Goal: Task Accomplishment & Management: Manage account settings

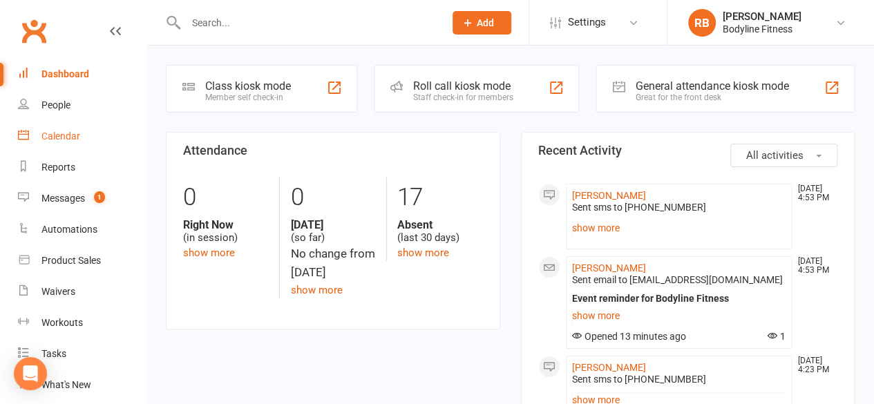
click at [46, 139] on div "Calendar" at bounding box center [60, 136] width 39 height 11
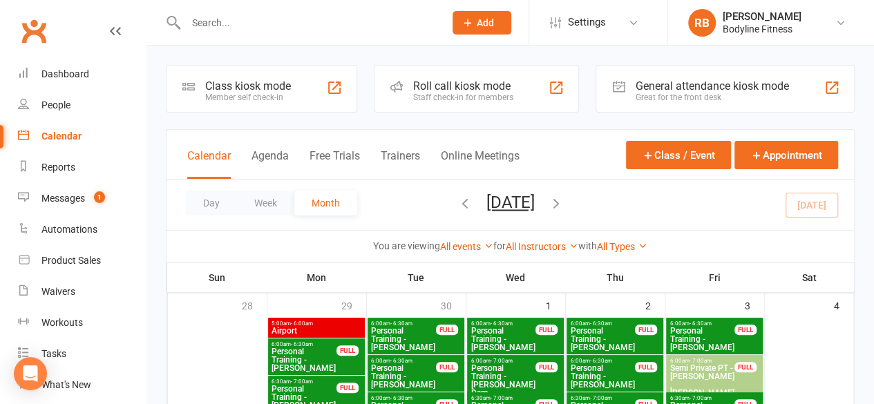
click at [533, 252] on div "All Instructors Lucky [PERSON_NAME] [PERSON_NAME] [PERSON_NAME] [PERSON_NAME] […" at bounding box center [542, 246] width 73 height 15
click at [558, 244] on link "All Instructors" at bounding box center [542, 246] width 73 height 11
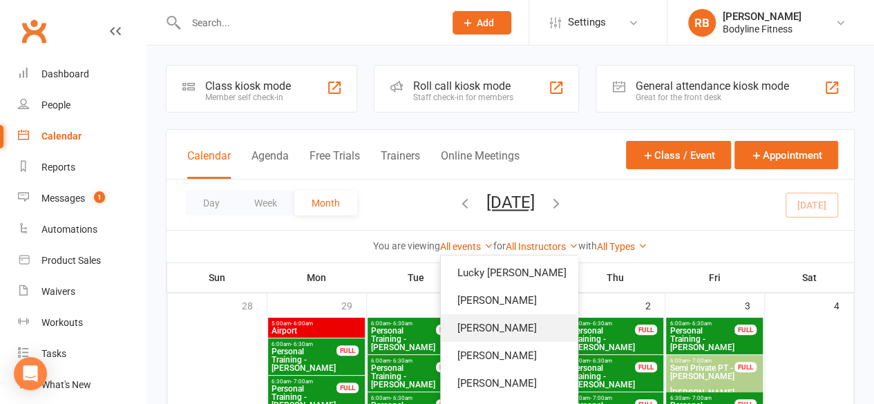
click at [511, 323] on link "[PERSON_NAME]" at bounding box center [509, 328] width 137 height 28
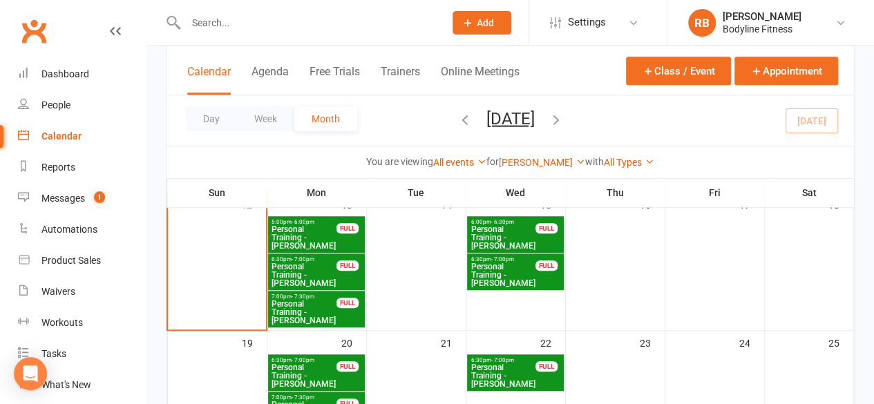
scroll to position [453, 0]
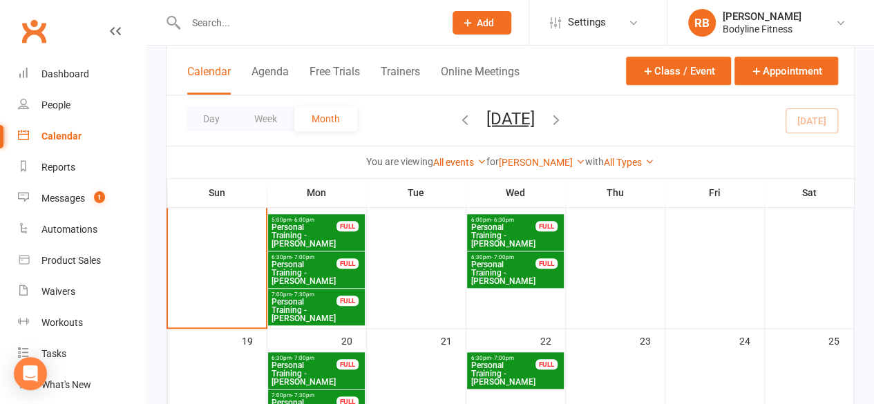
click at [283, 302] on span "Personal Training - [PERSON_NAME]" at bounding box center [304, 310] width 66 height 25
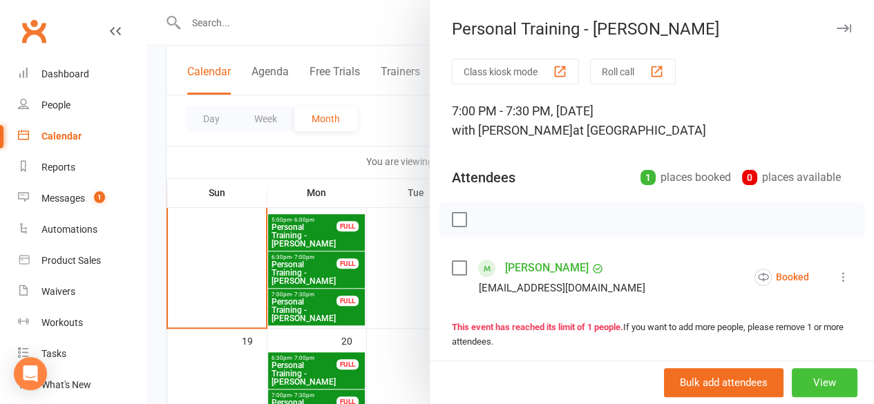
click at [802, 379] on button "View" at bounding box center [825, 382] width 66 height 29
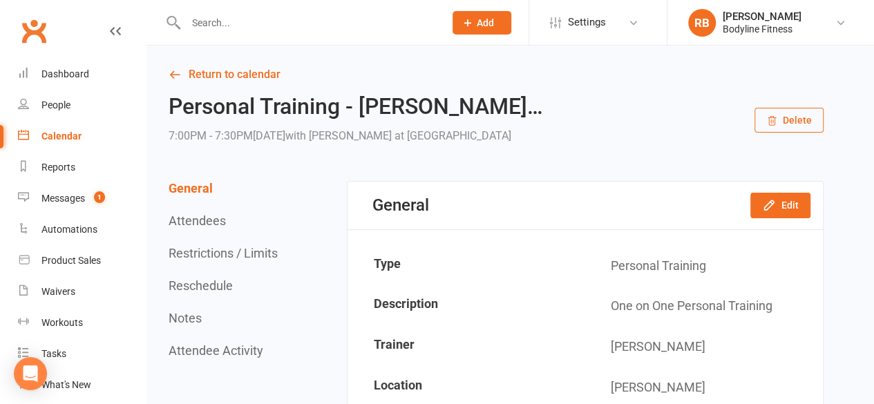
click at [217, 280] on button "Reschedule" at bounding box center [201, 285] width 64 height 15
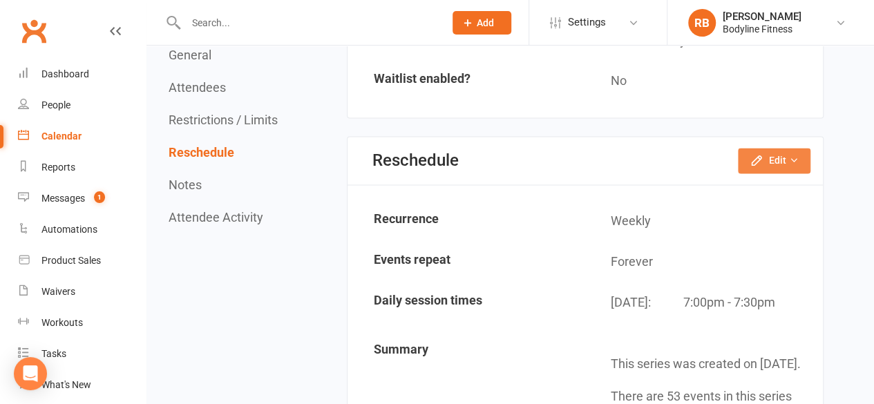
scroll to position [1084, 0]
click at [746, 164] on button "Edit" at bounding box center [774, 161] width 73 height 25
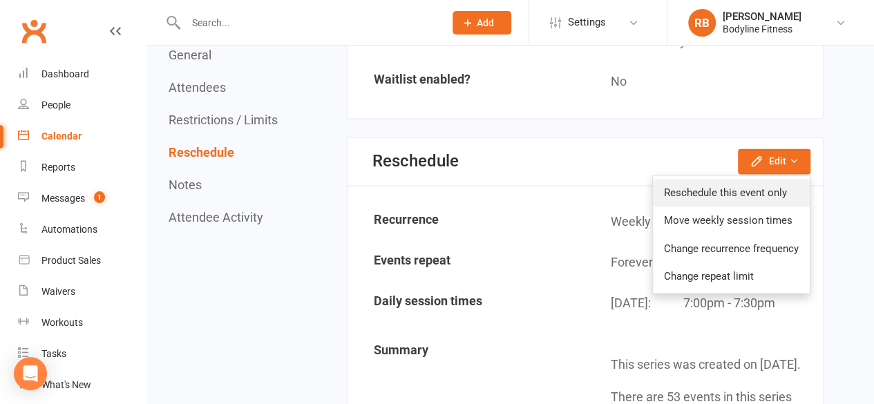
click at [720, 193] on link "Reschedule this event only" at bounding box center [731, 193] width 157 height 28
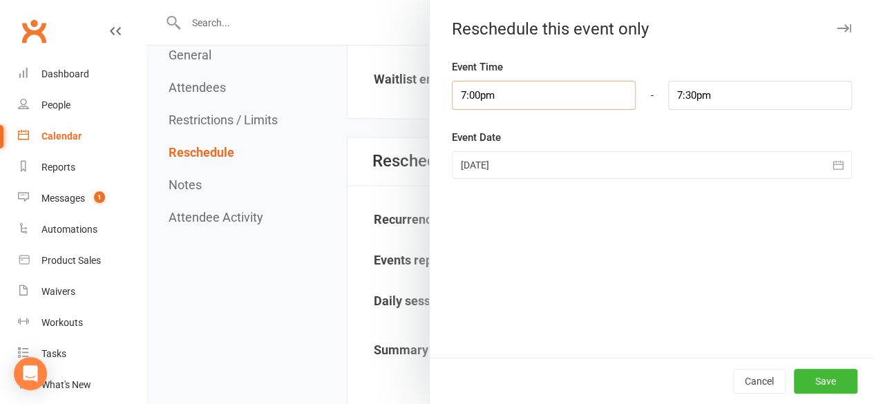
click at [505, 92] on input "7:00pm" at bounding box center [544, 95] width 184 height 29
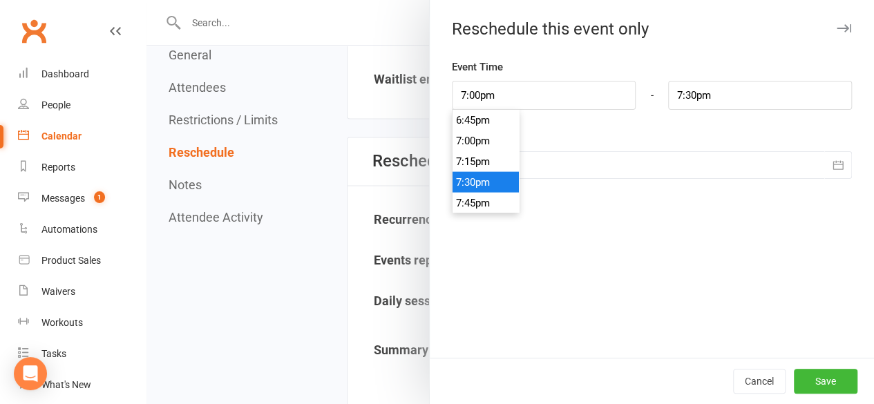
type input "7:30pm"
type input "8:00pm"
click at [469, 191] on li "7:30pm" at bounding box center [486, 182] width 66 height 21
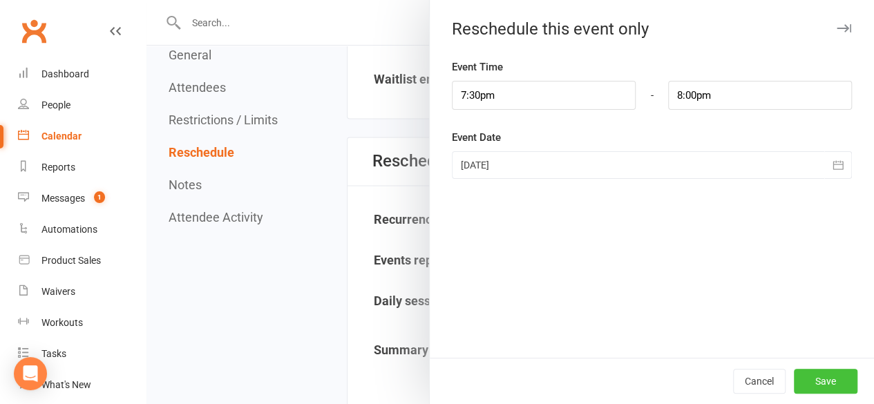
click at [829, 380] on button "Save" at bounding box center [826, 381] width 64 height 25
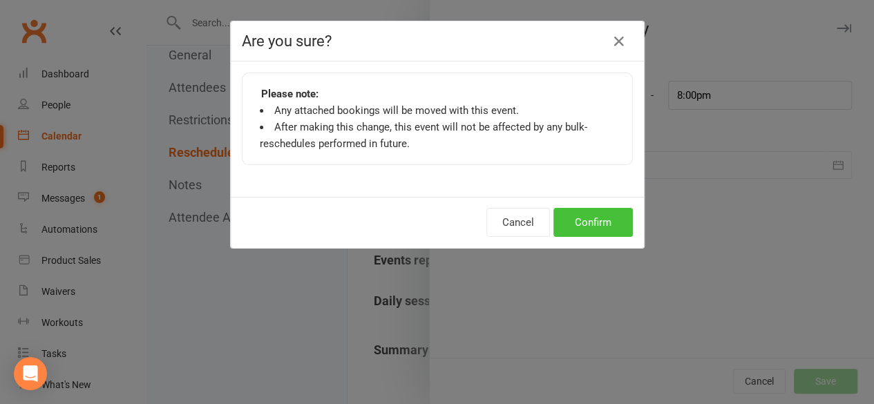
click at [583, 220] on button "Confirm" at bounding box center [593, 222] width 79 height 29
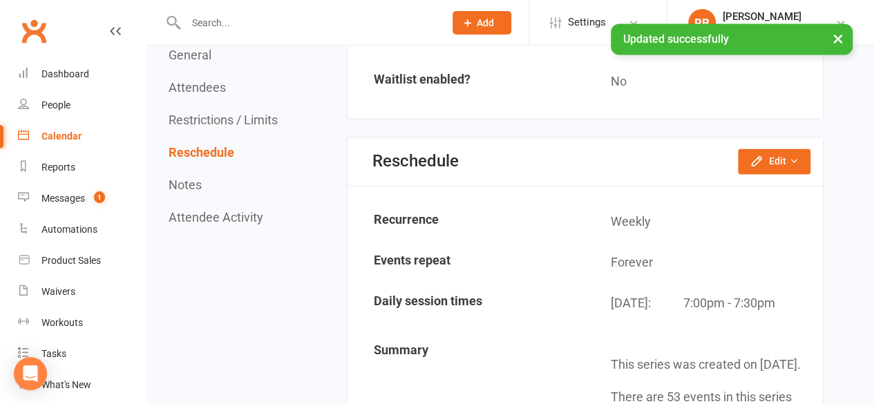
click at [58, 133] on div "Calendar" at bounding box center [61, 136] width 40 height 11
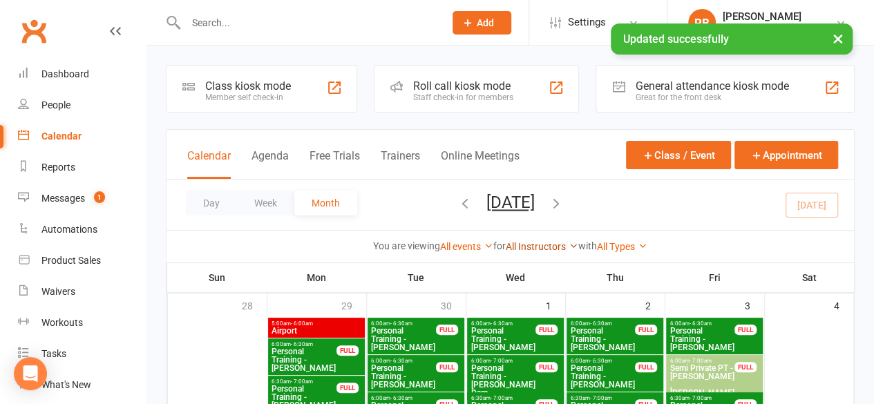
click at [544, 250] on link "All Instructors" at bounding box center [542, 246] width 73 height 11
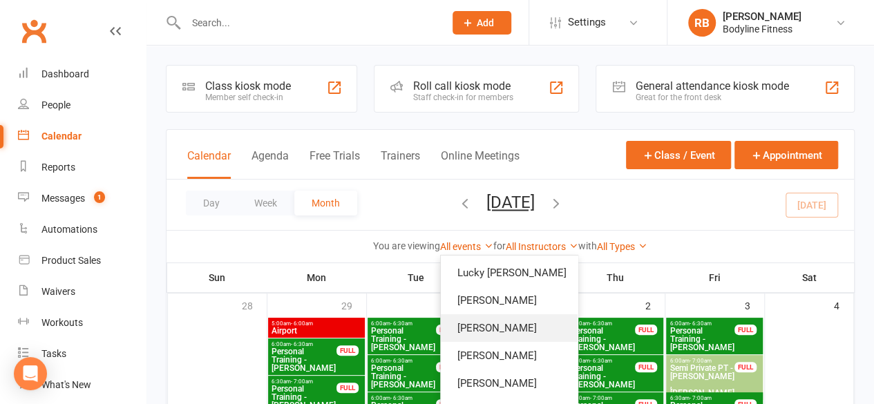
click at [502, 321] on link "[PERSON_NAME]" at bounding box center [509, 328] width 137 height 28
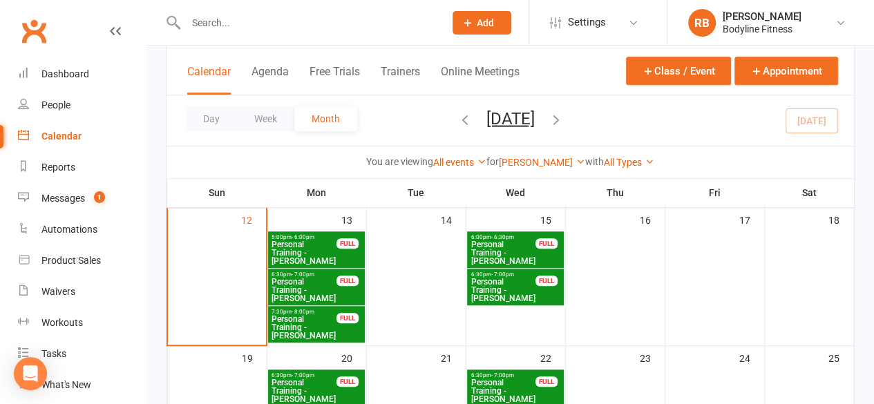
scroll to position [435, 0]
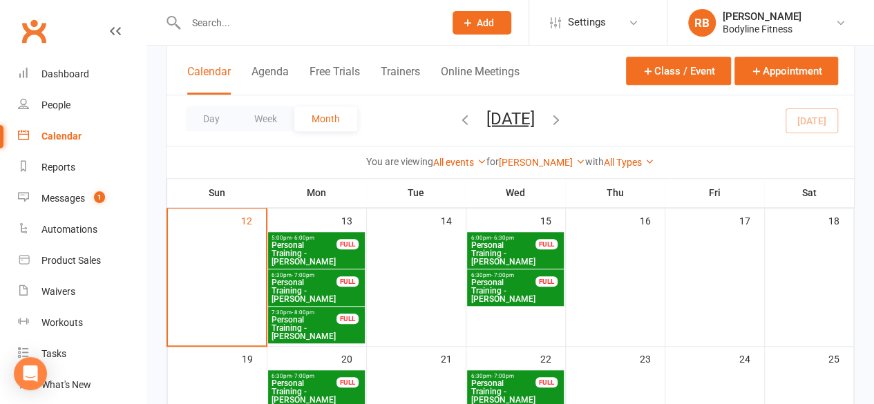
click at [500, 283] on span "Personal Training - [PERSON_NAME]" at bounding box center [503, 290] width 66 height 25
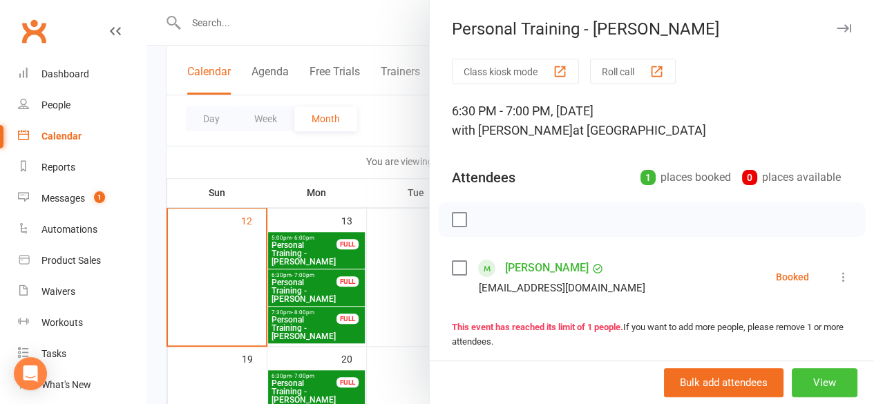
click at [792, 371] on button "View" at bounding box center [825, 382] width 66 height 29
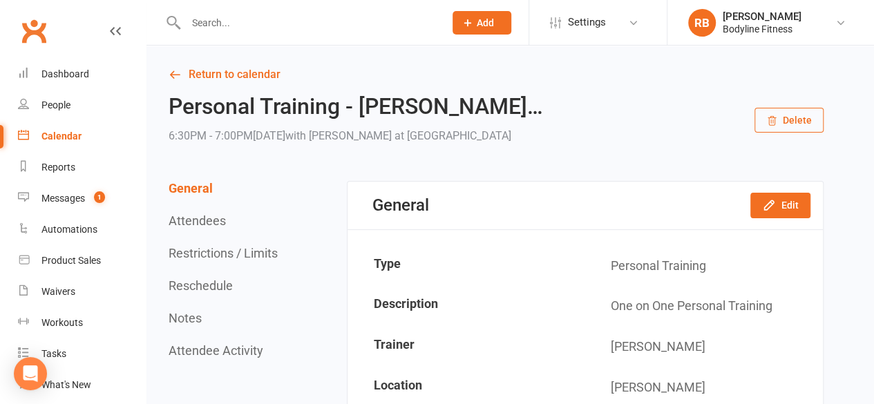
click at [775, 114] on button "Delete" at bounding box center [789, 120] width 69 height 25
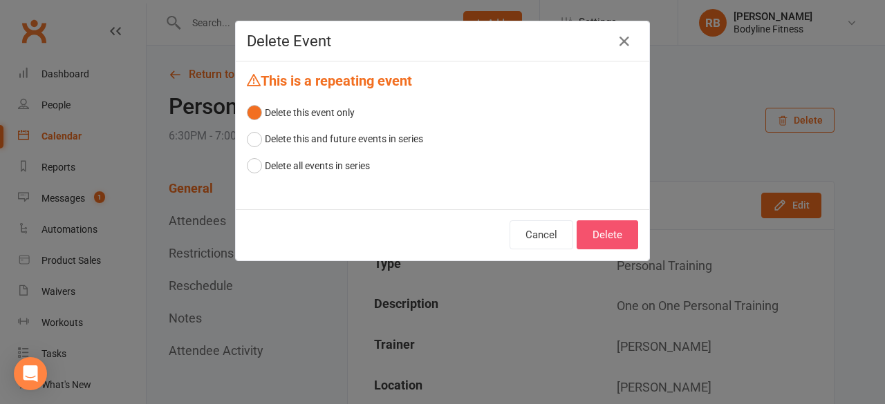
click at [589, 235] on button "Delete" at bounding box center [607, 234] width 62 height 29
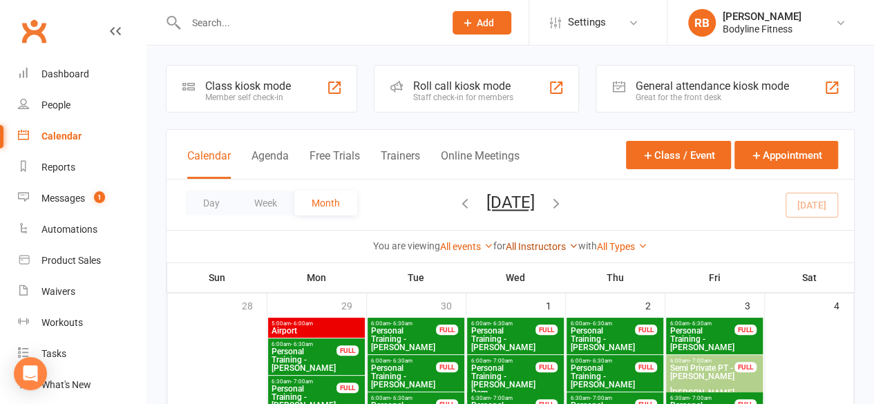
click at [542, 249] on link "All Instructors" at bounding box center [542, 246] width 73 height 11
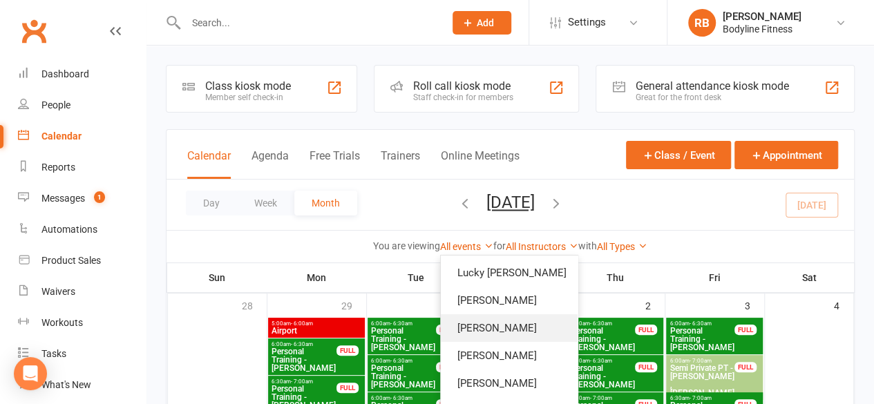
click at [496, 337] on link "[PERSON_NAME]" at bounding box center [509, 328] width 137 height 28
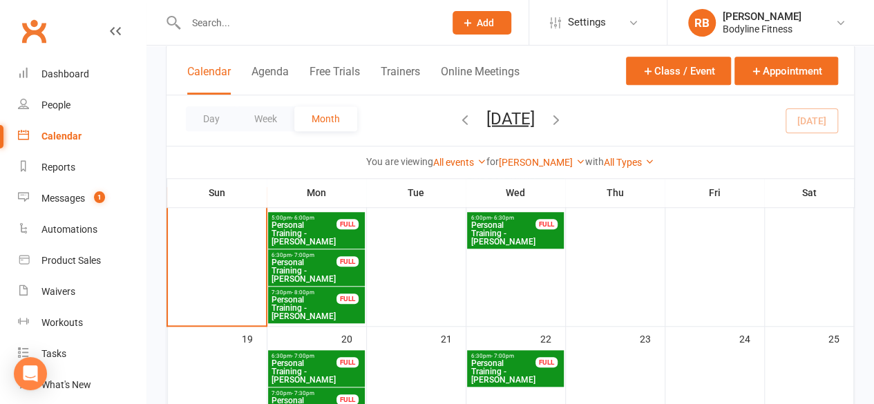
scroll to position [459, 0]
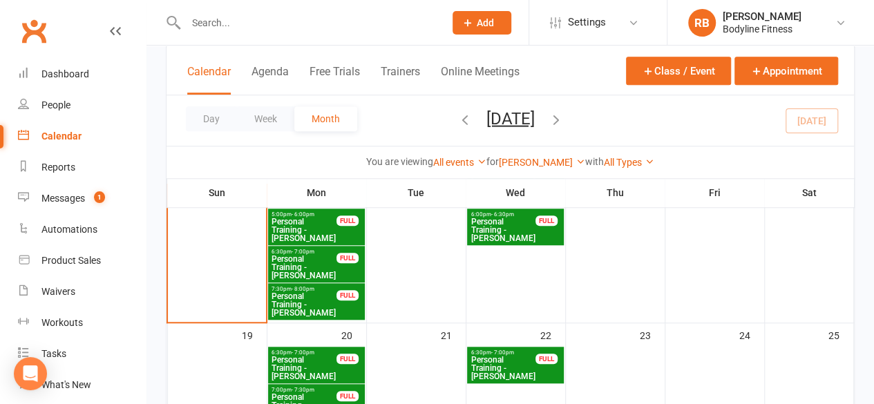
click at [517, 232] on span "Personal Training - [PERSON_NAME]" at bounding box center [503, 230] width 66 height 25
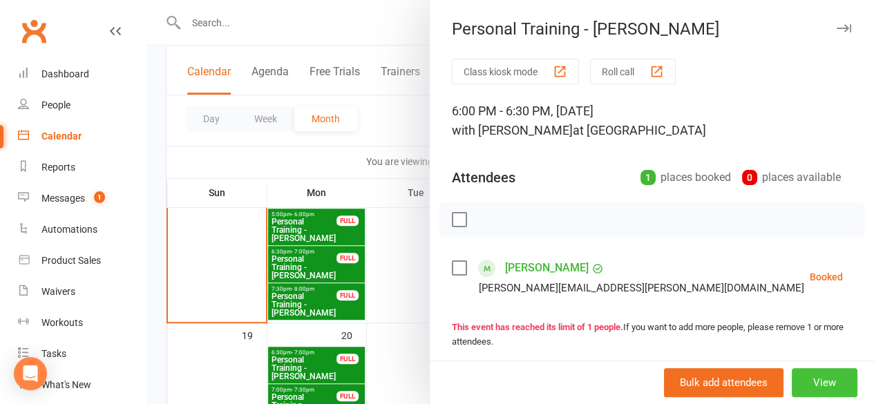
click at [806, 392] on button "View" at bounding box center [825, 382] width 66 height 29
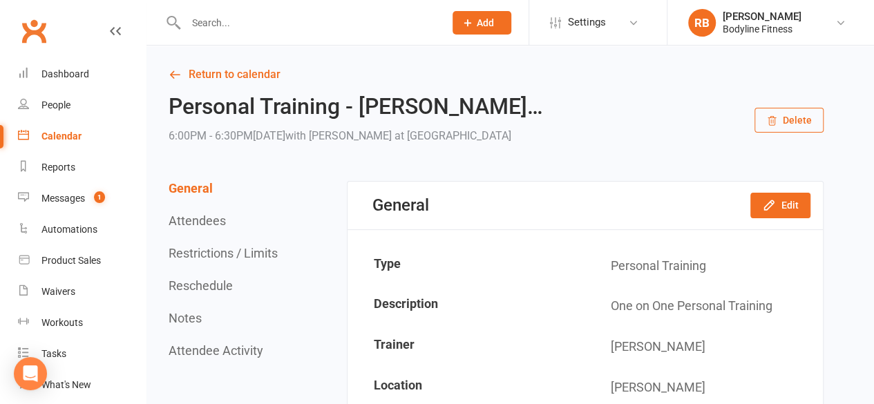
click at [227, 279] on button "Reschedule" at bounding box center [201, 285] width 64 height 15
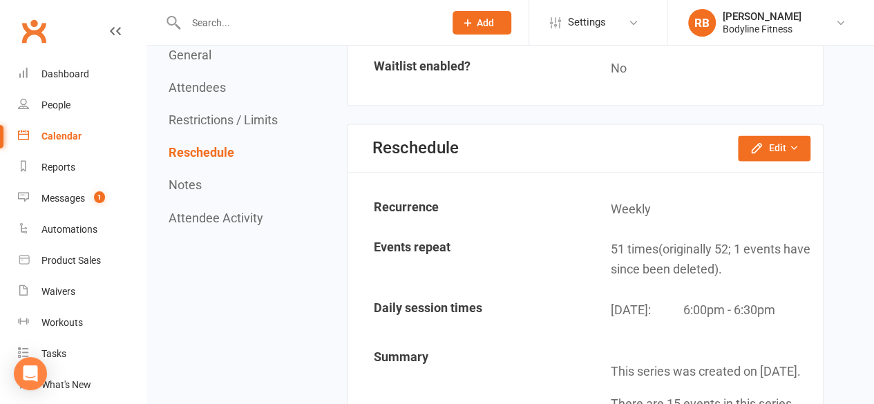
scroll to position [1113, 0]
click at [739, 136] on button "Edit" at bounding box center [774, 148] width 73 height 25
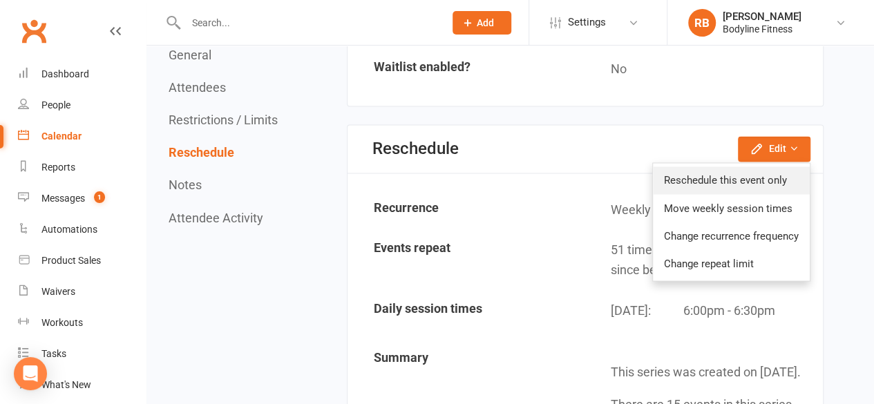
click at [712, 167] on link "Reschedule this event only" at bounding box center [731, 181] width 157 height 28
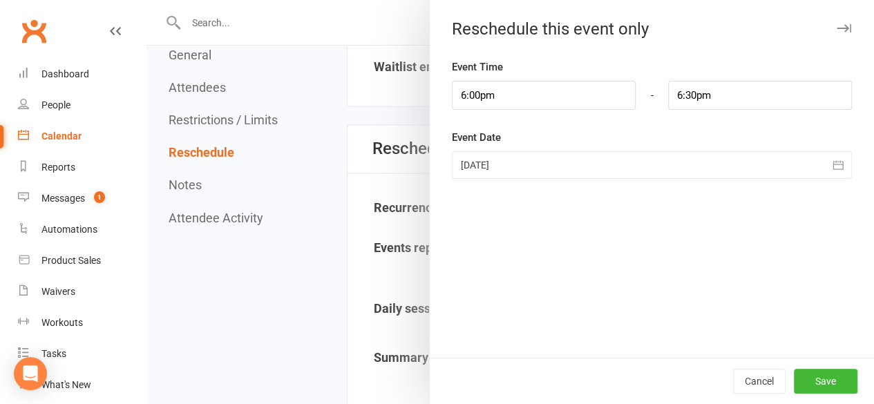
click at [518, 159] on div at bounding box center [652, 165] width 400 height 28
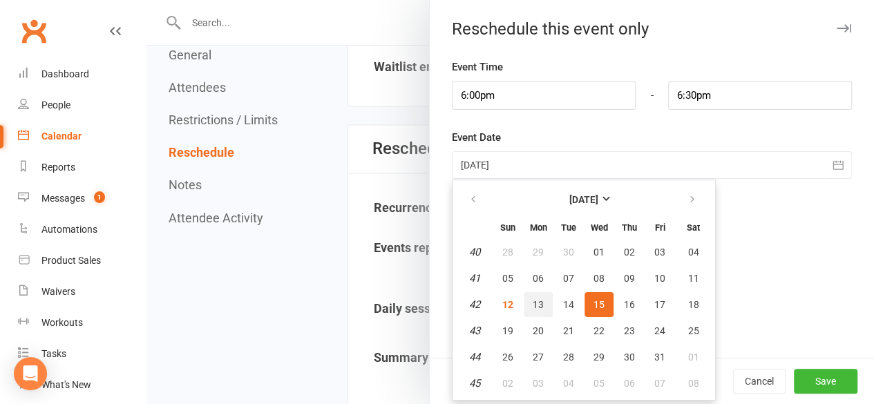
click at [524, 302] on button "13" at bounding box center [538, 304] width 29 height 25
type input "[DATE]"
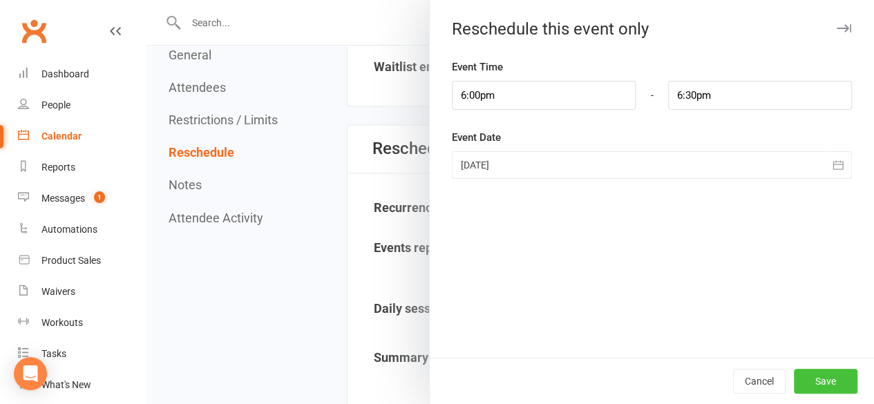
click at [806, 377] on button "Save" at bounding box center [826, 381] width 64 height 25
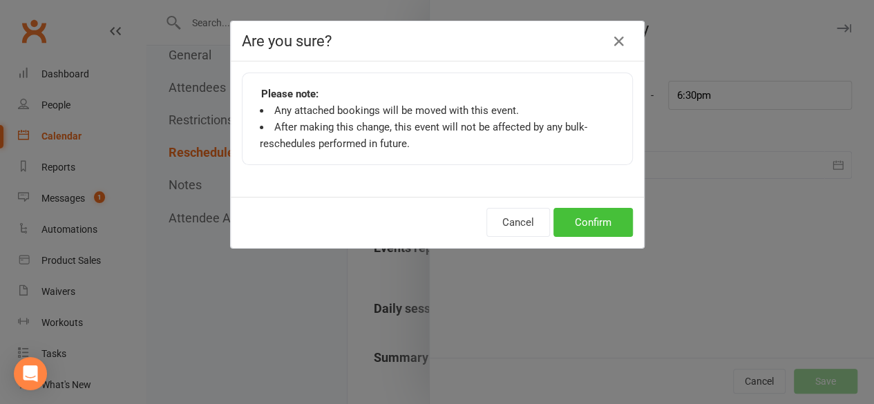
click at [575, 218] on button "Confirm" at bounding box center [593, 222] width 79 height 29
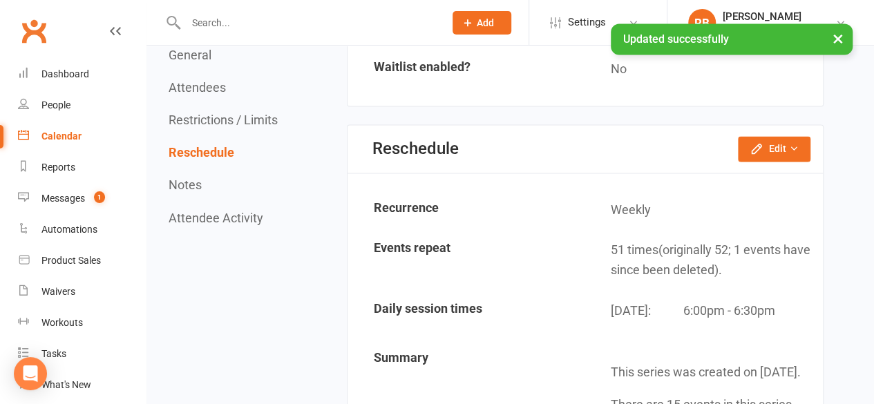
click at [53, 140] on div "Calendar" at bounding box center [61, 136] width 40 height 11
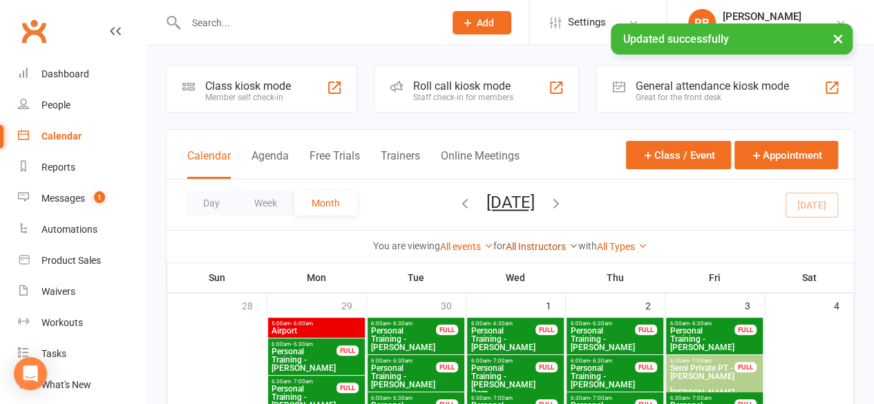
click at [538, 249] on link "All Instructors" at bounding box center [542, 246] width 73 height 11
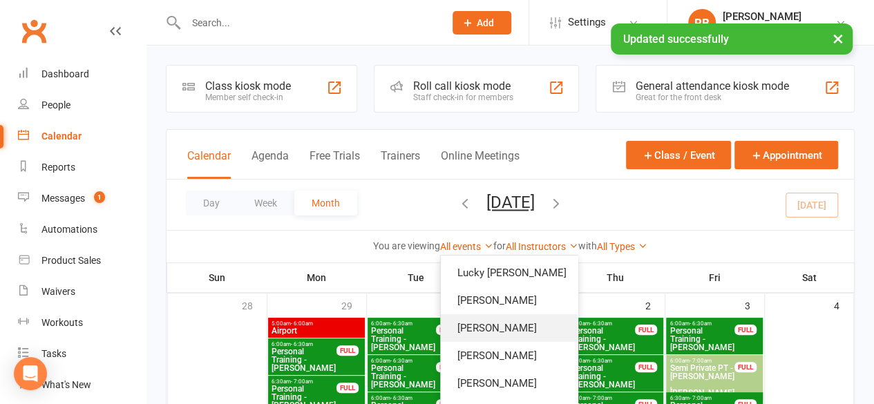
click at [491, 330] on link "[PERSON_NAME]" at bounding box center [509, 328] width 137 height 28
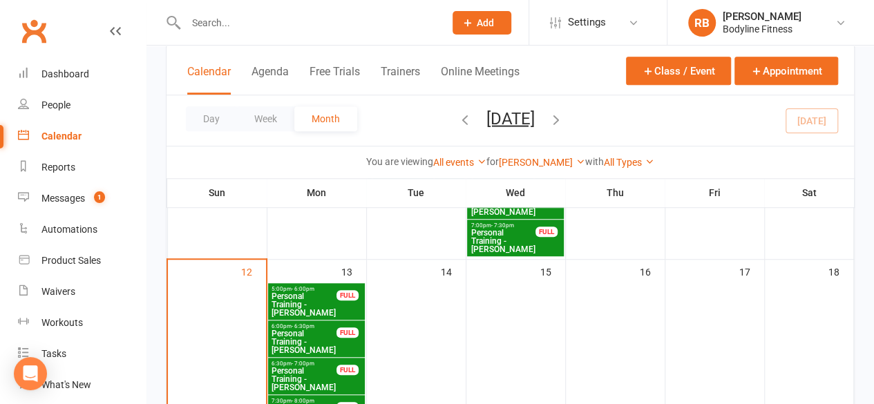
scroll to position [390, 0]
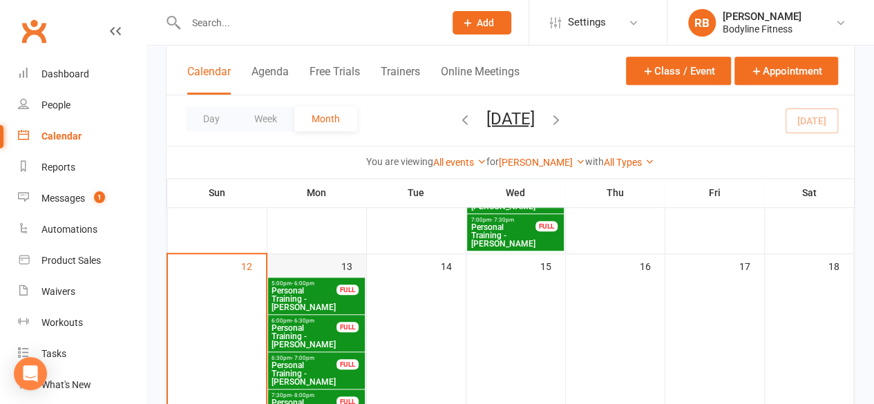
click at [324, 261] on div "13" at bounding box center [316, 341] width 99 height 174
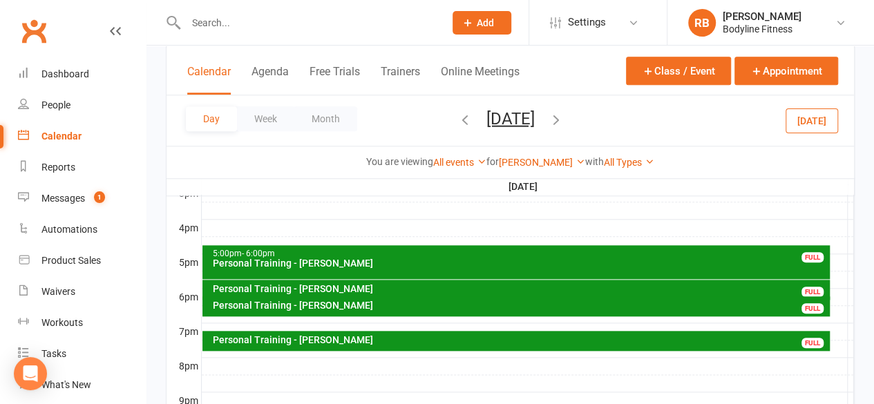
scroll to position [615, 0]
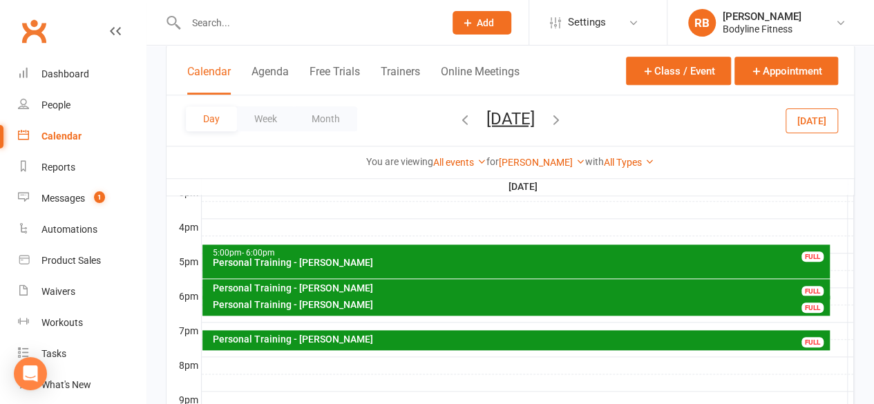
click at [312, 304] on div "Personal Training - [PERSON_NAME]" at bounding box center [519, 305] width 615 height 10
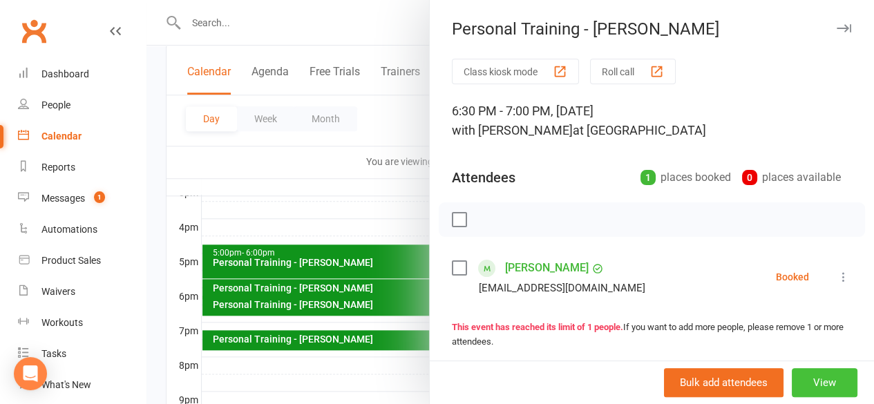
click at [792, 375] on button "View" at bounding box center [825, 382] width 66 height 29
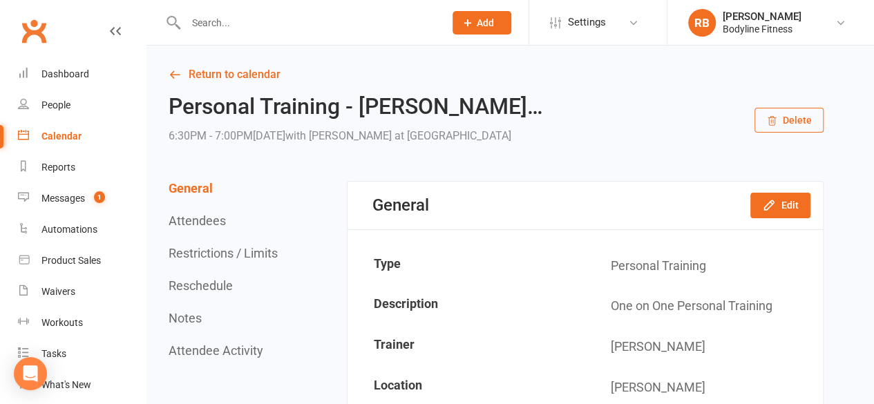
click at [220, 278] on button "Reschedule" at bounding box center [201, 285] width 64 height 15
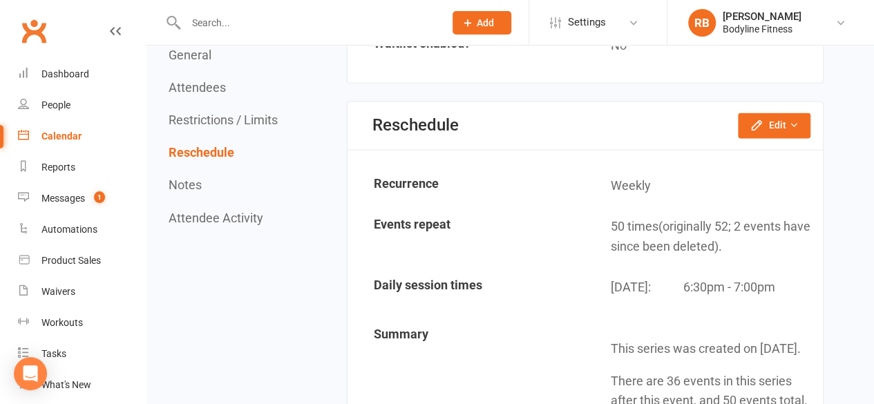
scroll to position [1118, 0]
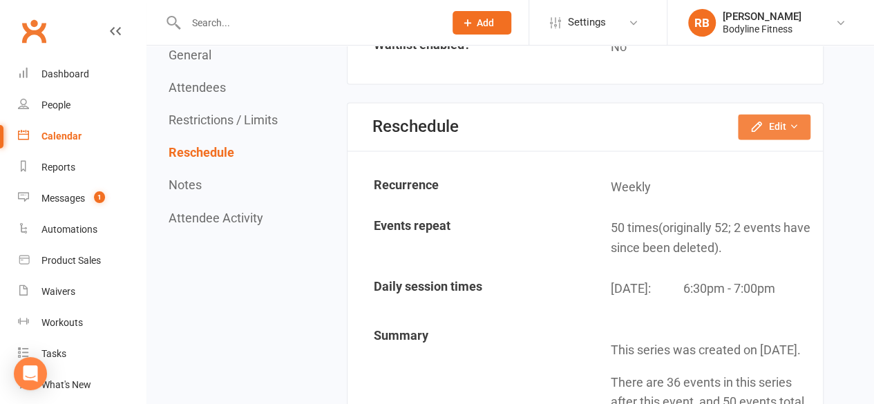
click at [755, 114] on button "Edit" at bounding box center [774, 126] width 73 height 25
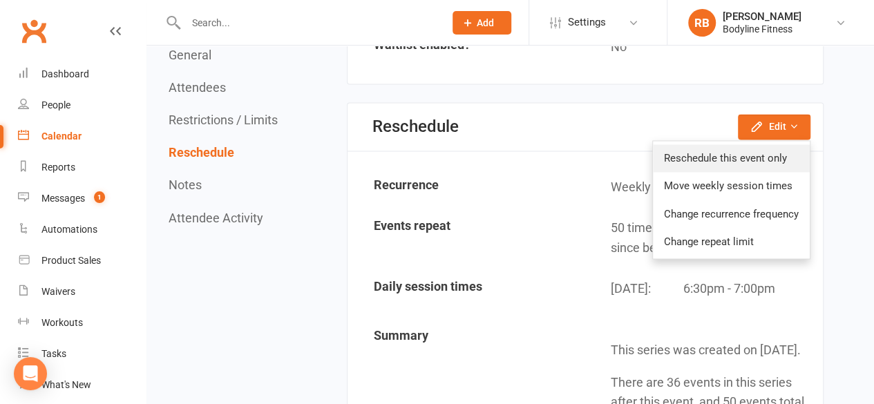
click at [672, 157] on link "Reschedule this event only" at bounding box center [731, 158] width 157 height 28
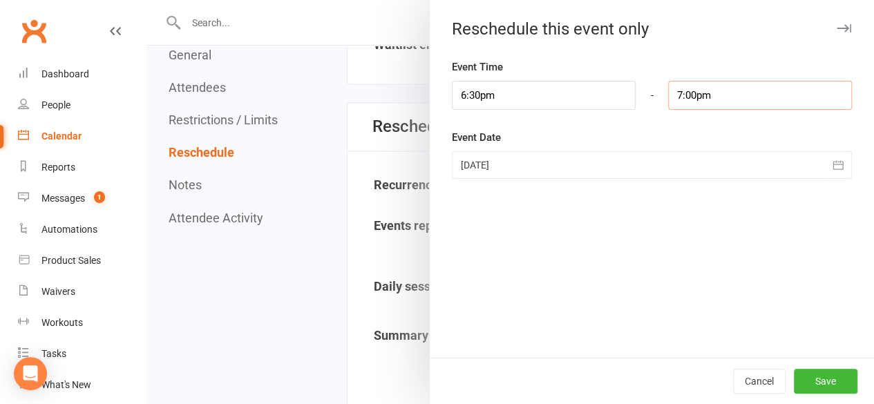
click at [692, 95] on input "7:00pm" at bounding box center [760, 95] width 184 height 29
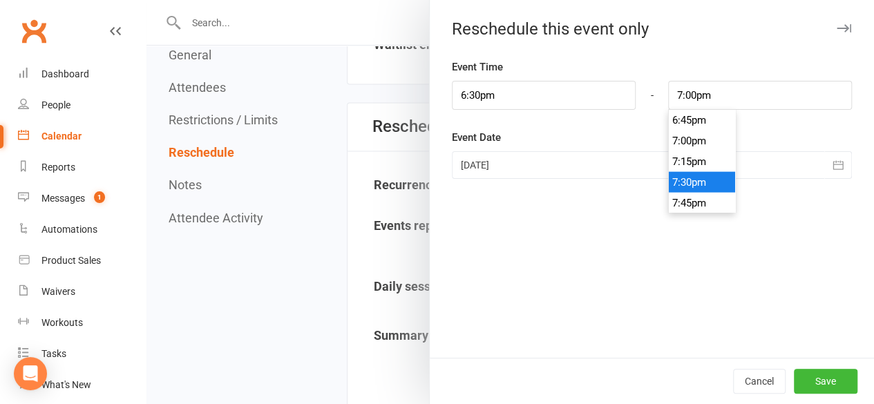
type input "7:30pm"
click at [686, 175] on li "7:30pm" at bounding box center [702, 182] width 66 height 21
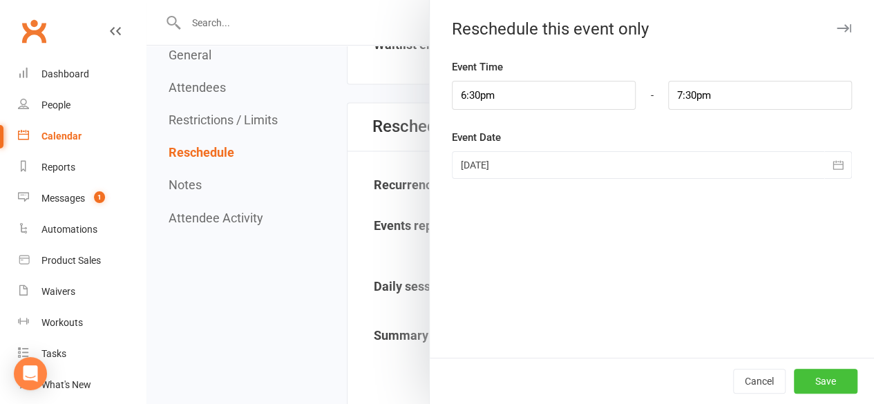
click at [814, 377] on button "Save" at bounding box center [826, 381] width 64 height 25
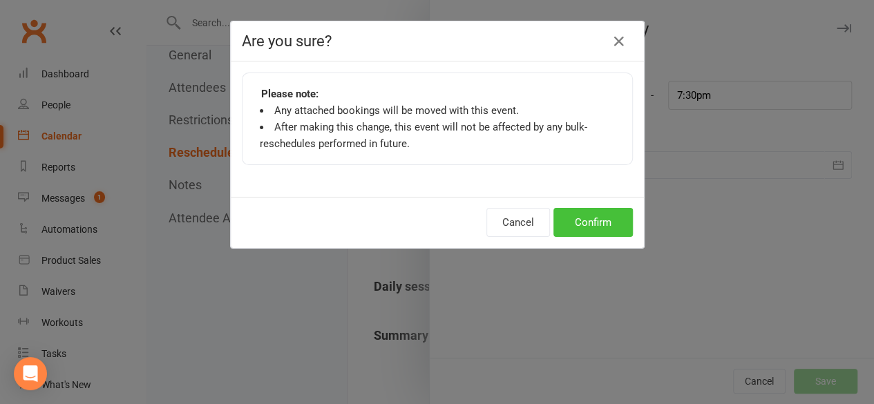
click at [583, 218] on button "Confirm" at bounding box center [593, 222] width 79 height 29
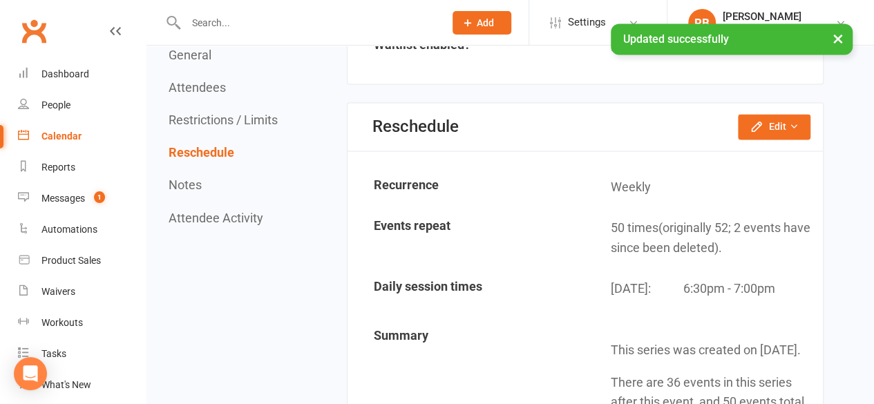
click at [47, 131] on div "Calendar" at bounding box center [61, 136] width 40 height 11
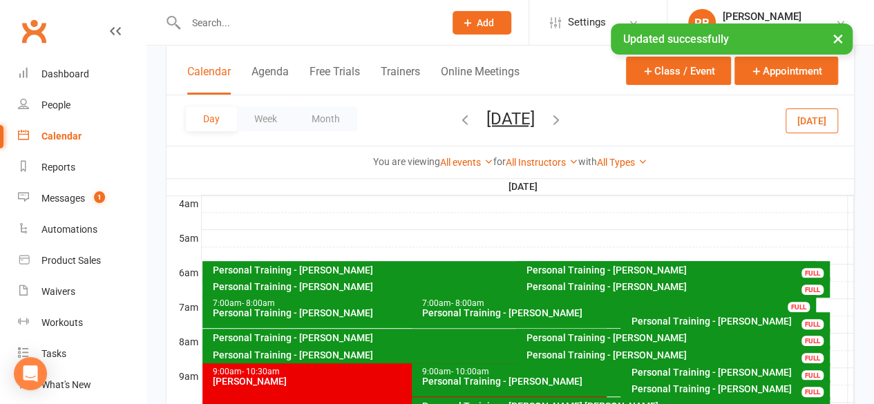
scroll to position [225, 0]
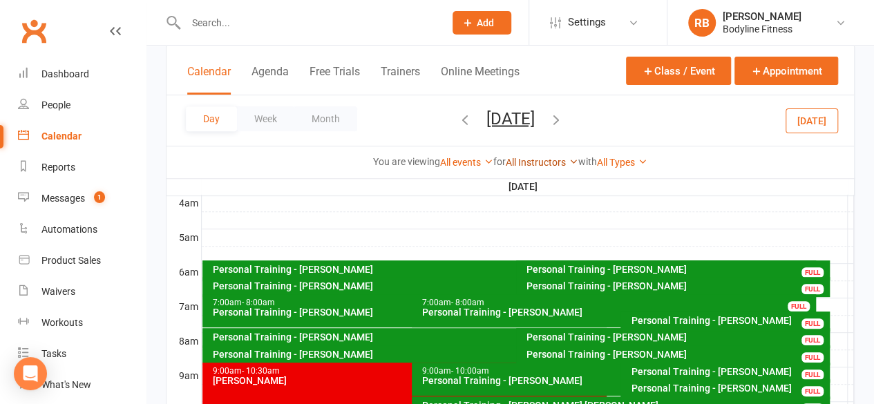
click at [545, 159] on link "All Instructors" at bounding box center [542, 162] width 73 height 11
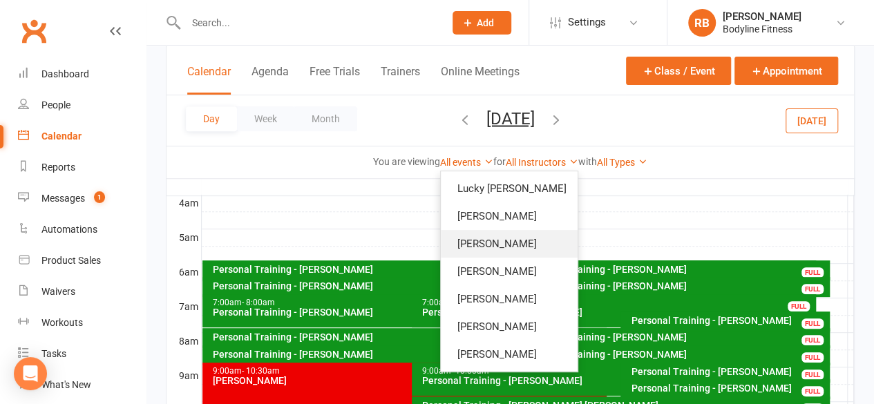
click at [478, 252] on link "[PERSON_NAME]" at bounding box center [509, 244] width 137 height 28
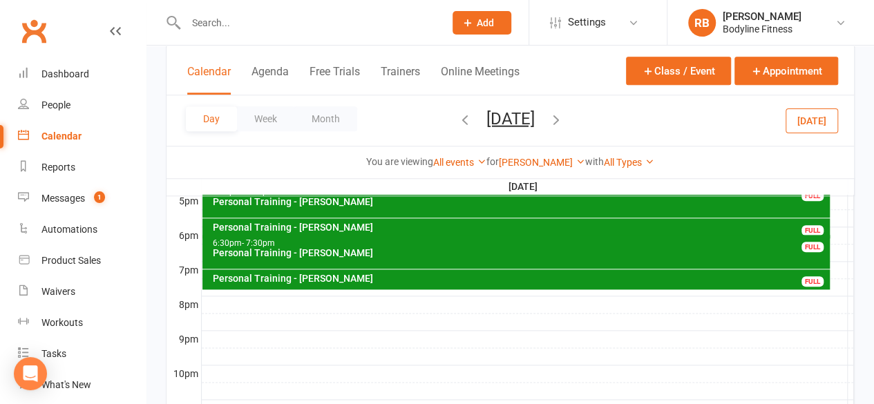
scroll to position [643, 0]
